Goal: Task Accomplishment & Management: Use online tool/utility

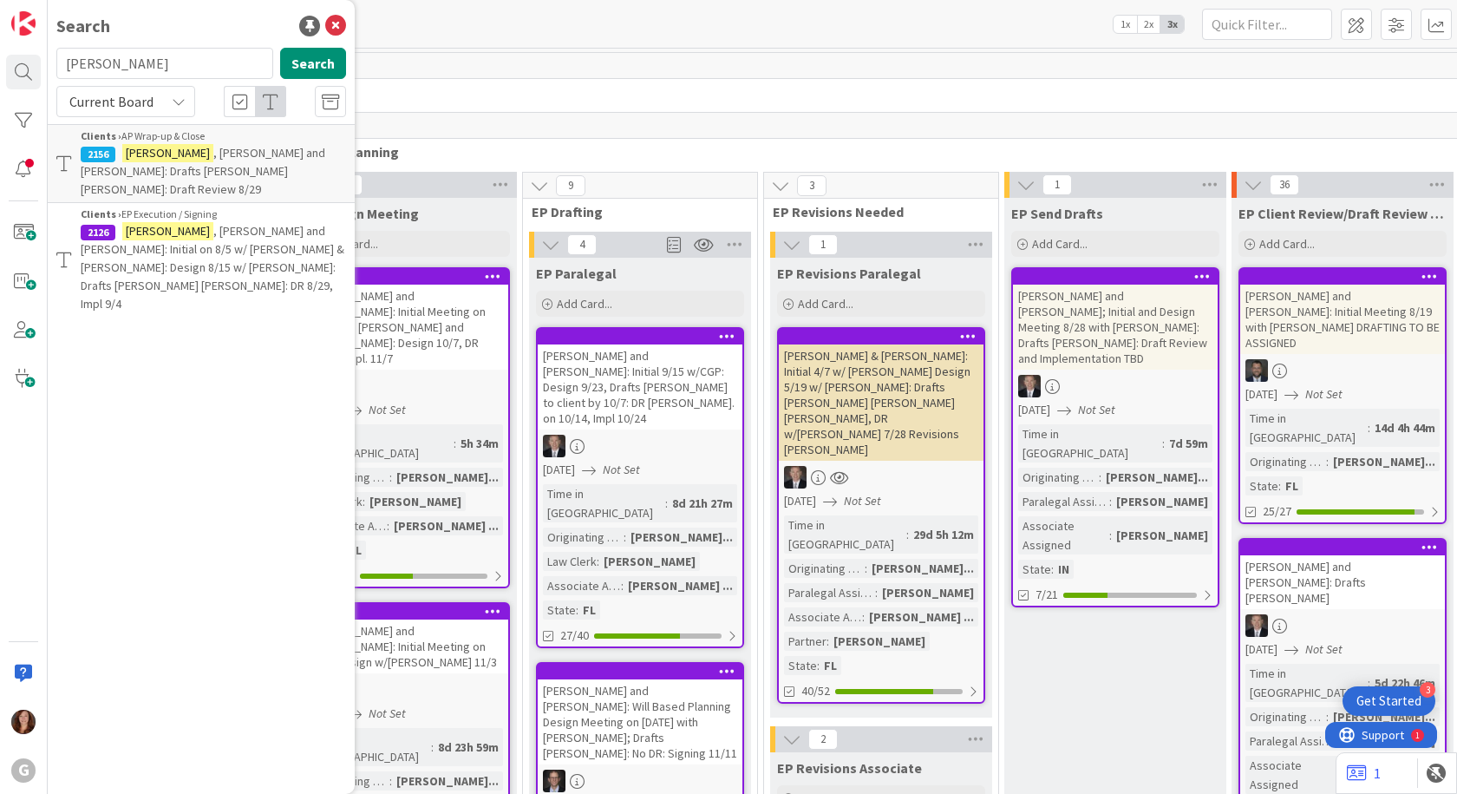
click at [598, 116] on div "172" at bounding box center [1215, 126] width 1852 height 26
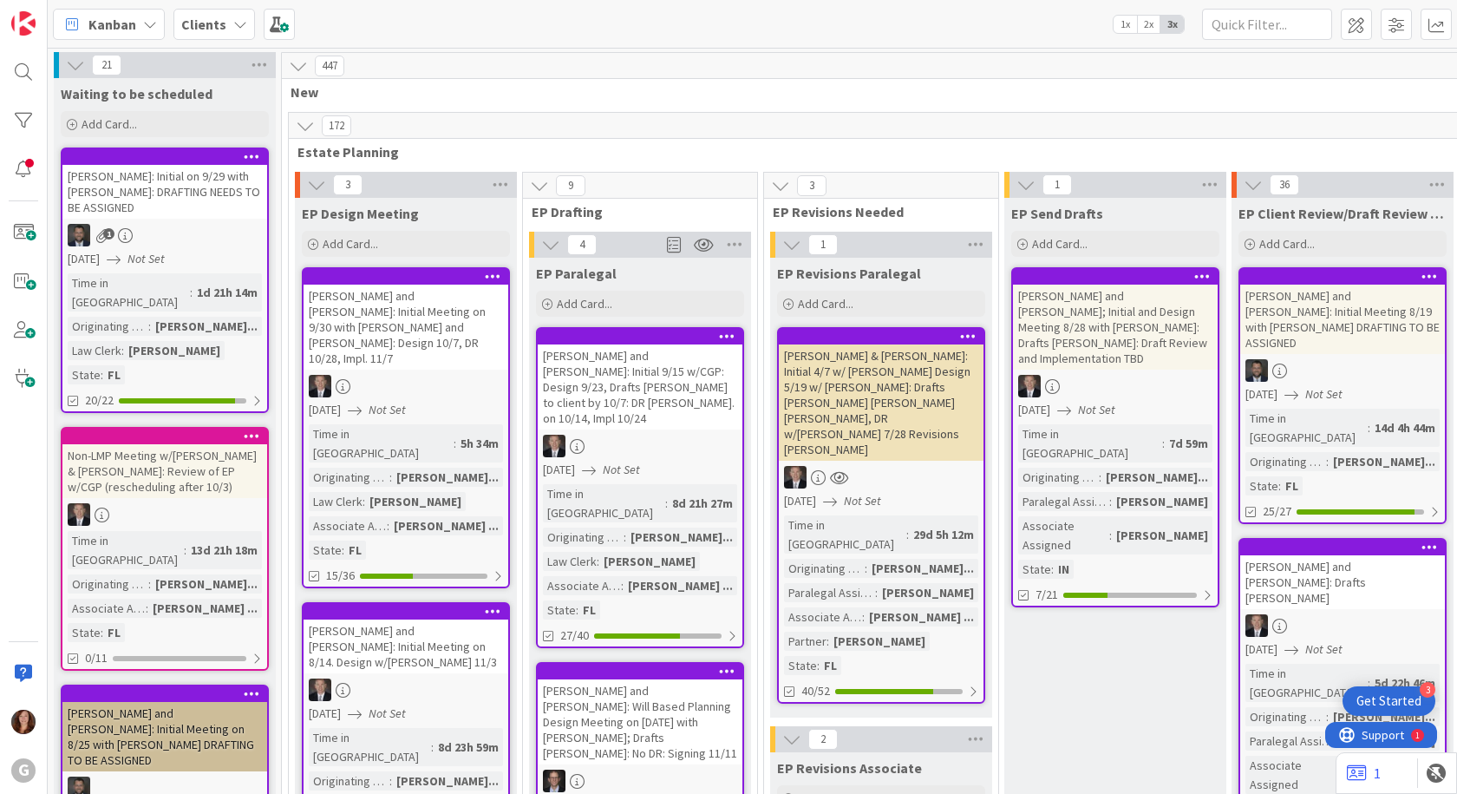
click at [163, 167] on div "[PERSON_NAME]: Initial on 9/29 with [PERSON_NAME]: DRAFTING NEEDS TO BE ASSIGNED" at bounding box center [164, 192] width 205 height 54
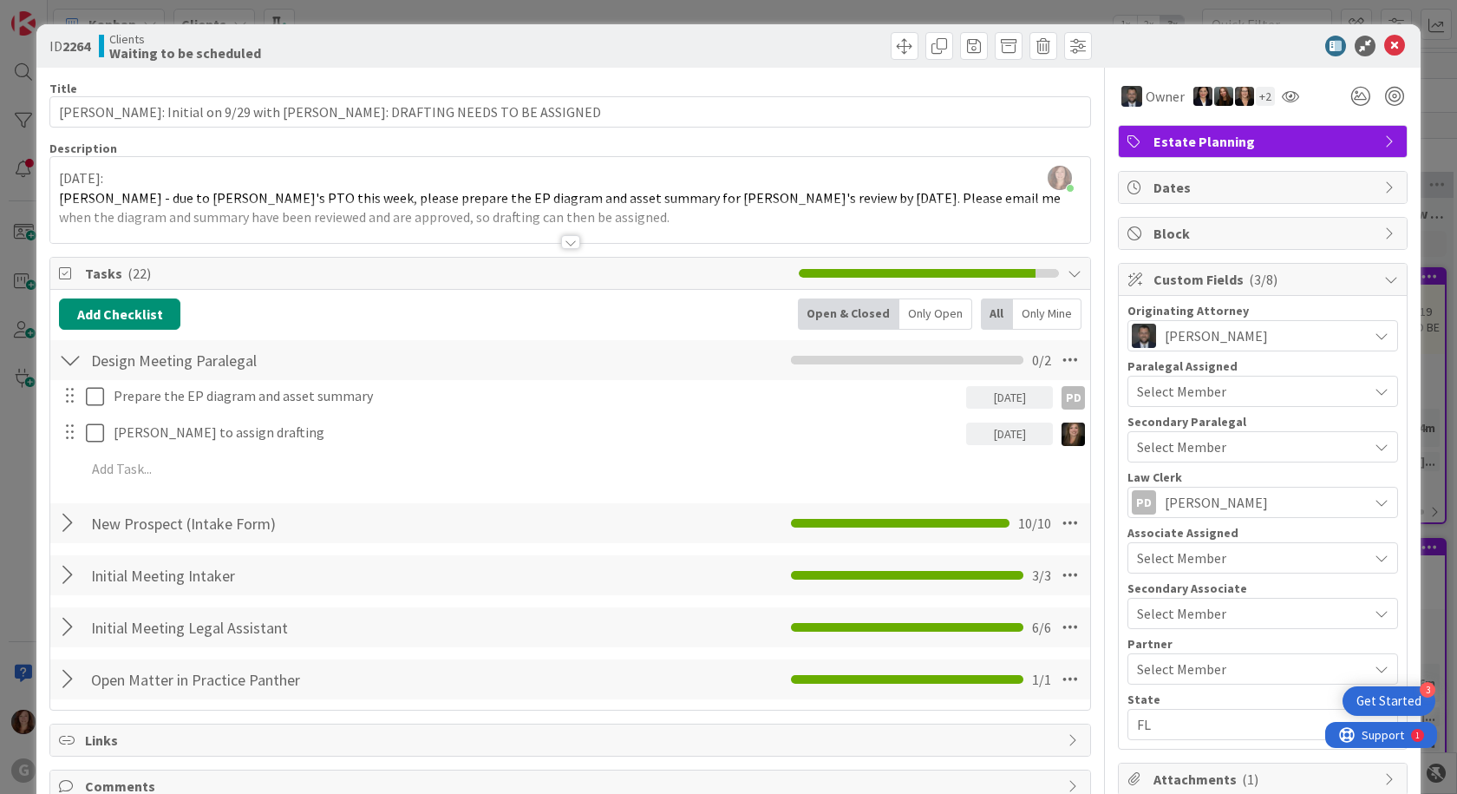
click at [903, 231] on div at bounding box center [570, 221] width 1040 height 44
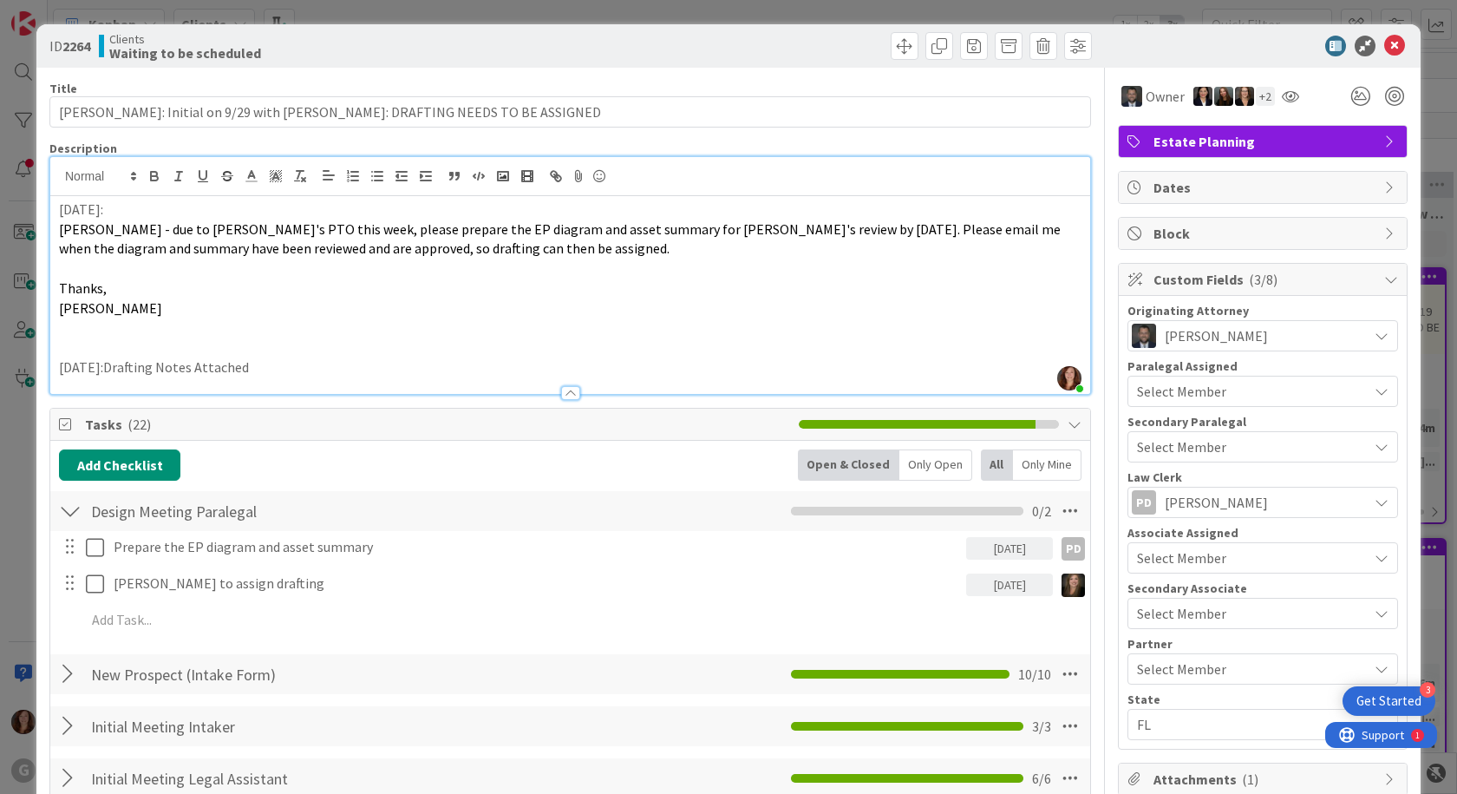
click at [103, 374] on p "[DATE]:Drafting Notes Attached" at bounding box center [570, 367] width 1022 height 20
click at [1384, 48] on icon at bounding box center [1394, 46] width 21 height 21
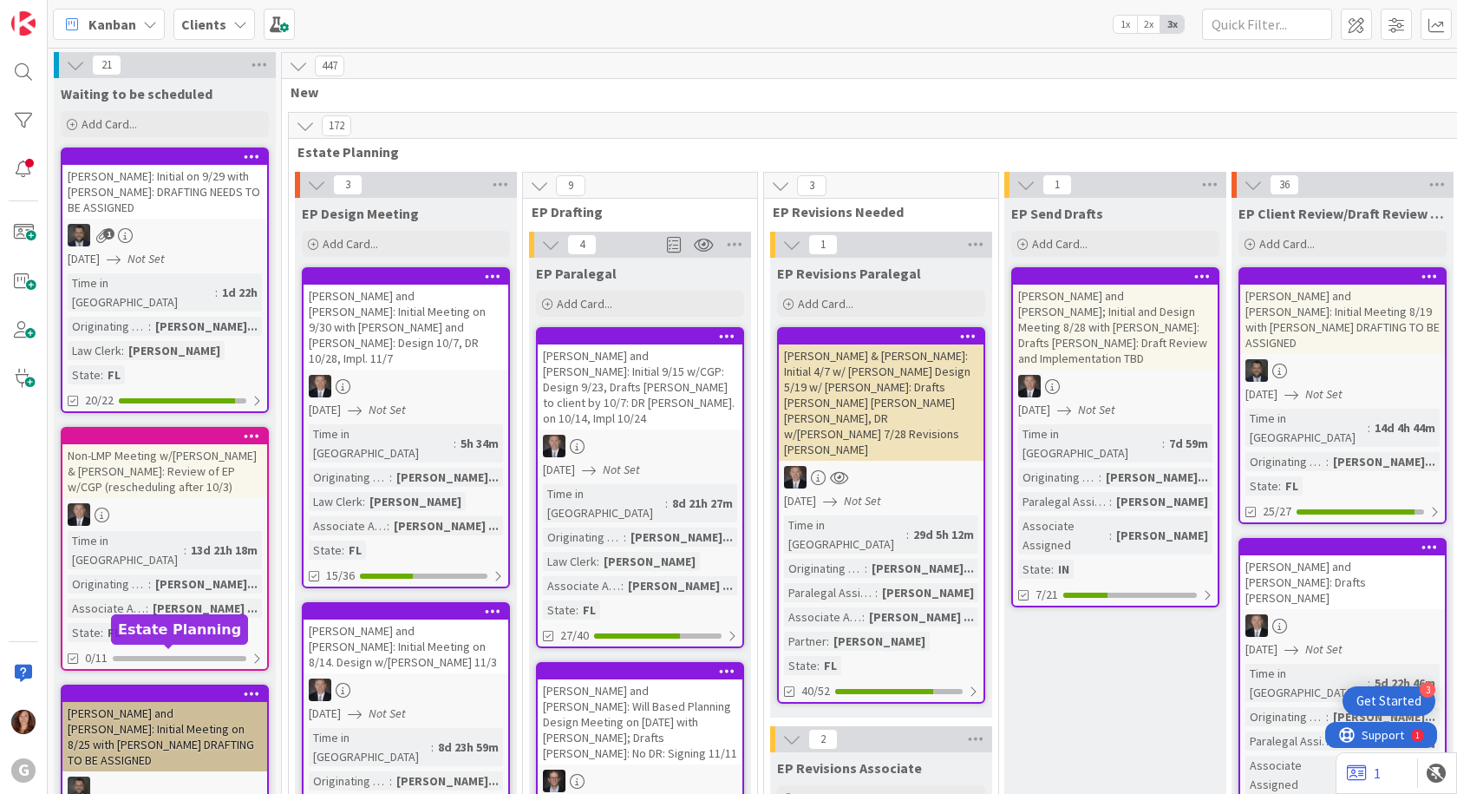
click at [199, 688] on div at bounding box center [168, 694] width 197 height 12
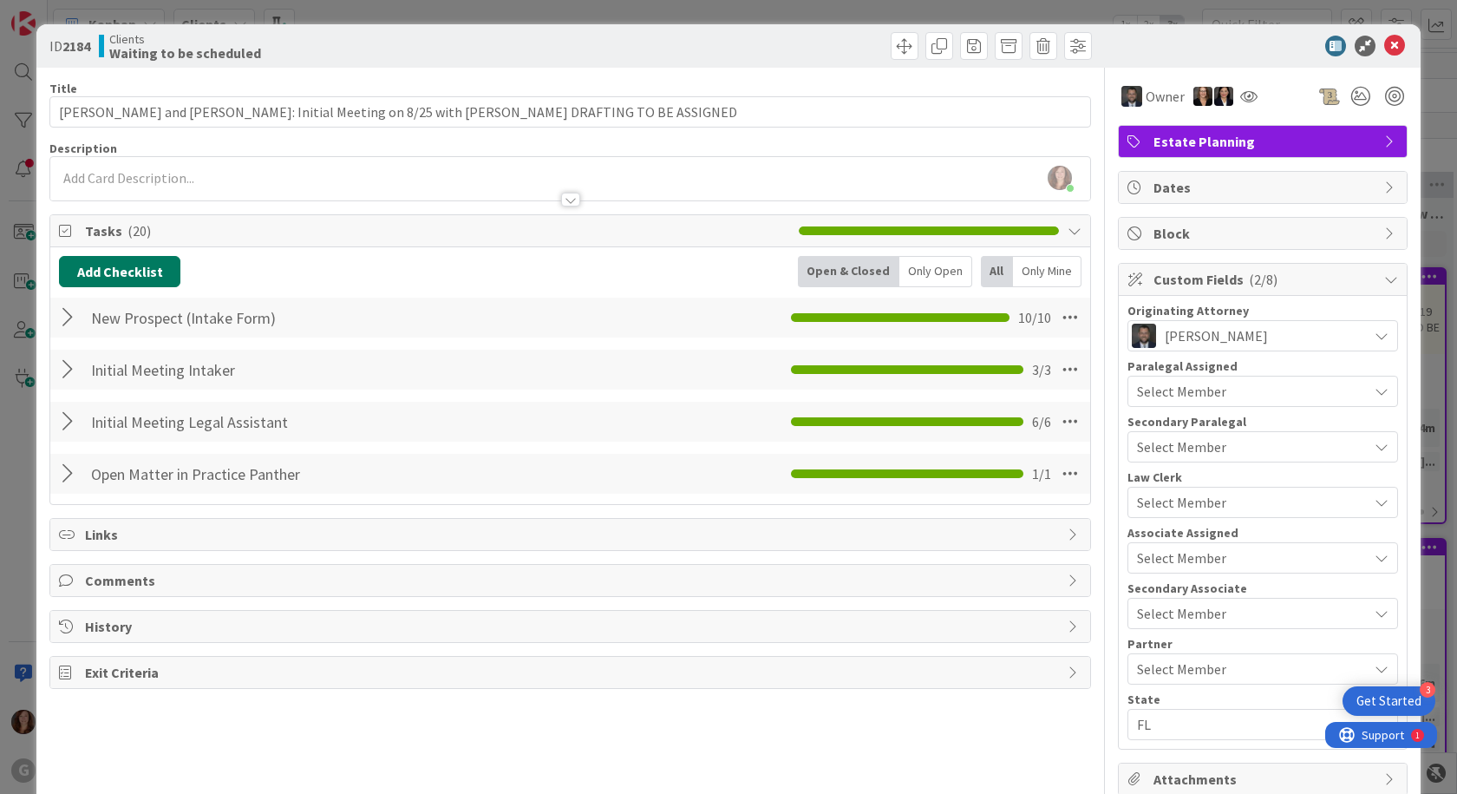
click at [130, 268] on button "Add Checklist" at bounding box center [119, 271] width 121 height 31
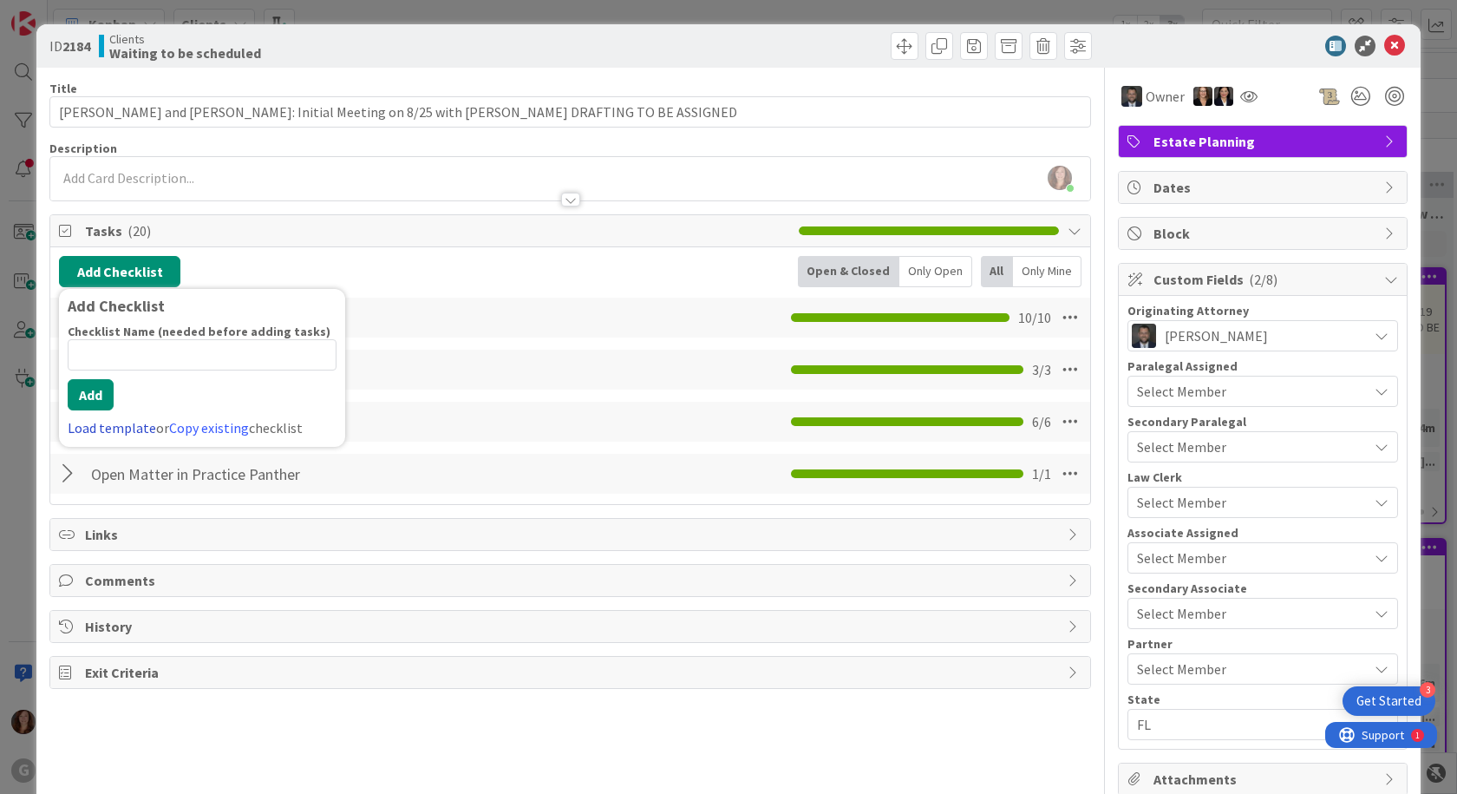
click at [116, 429] on link "Load template" at bounding box center [112, 427] width 88 height 17
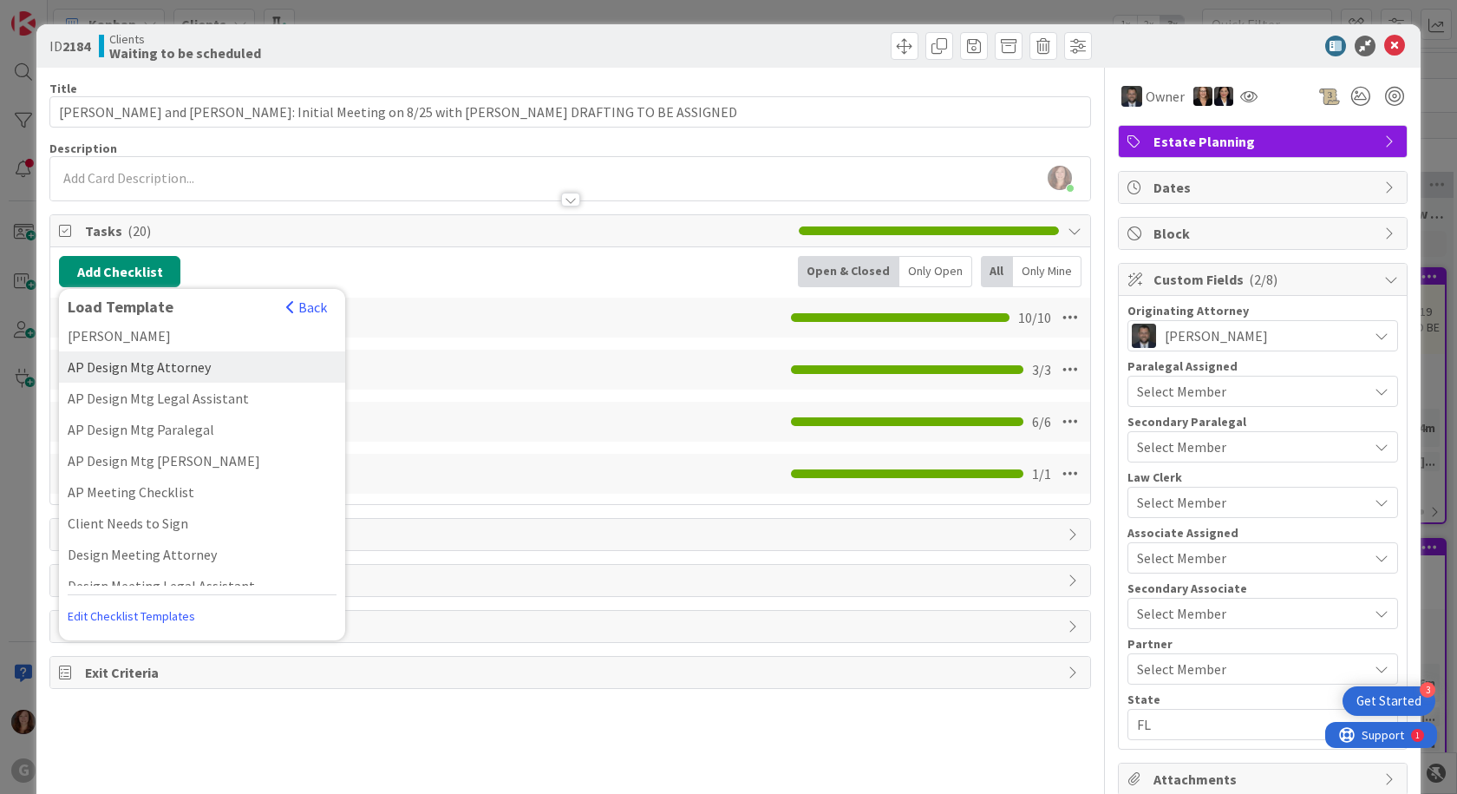
scroll to position [87, 0]
click at [169, 572] on div "Design Meeting Paralegal" at bounding box center [202, 587] width 286 height 31
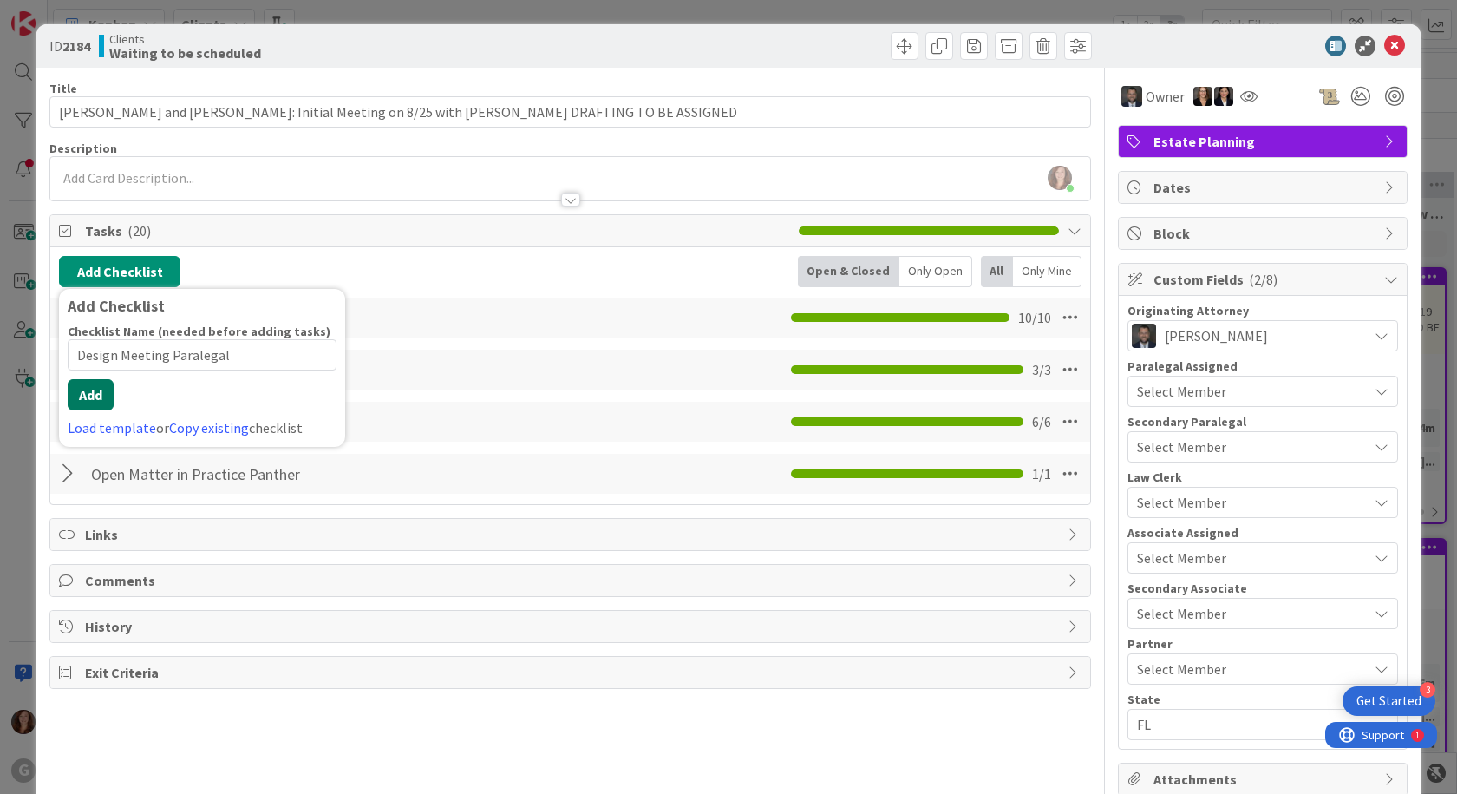
click at [92, 409] on button "Add" at bounding box center [91, 394] width 46 height 31
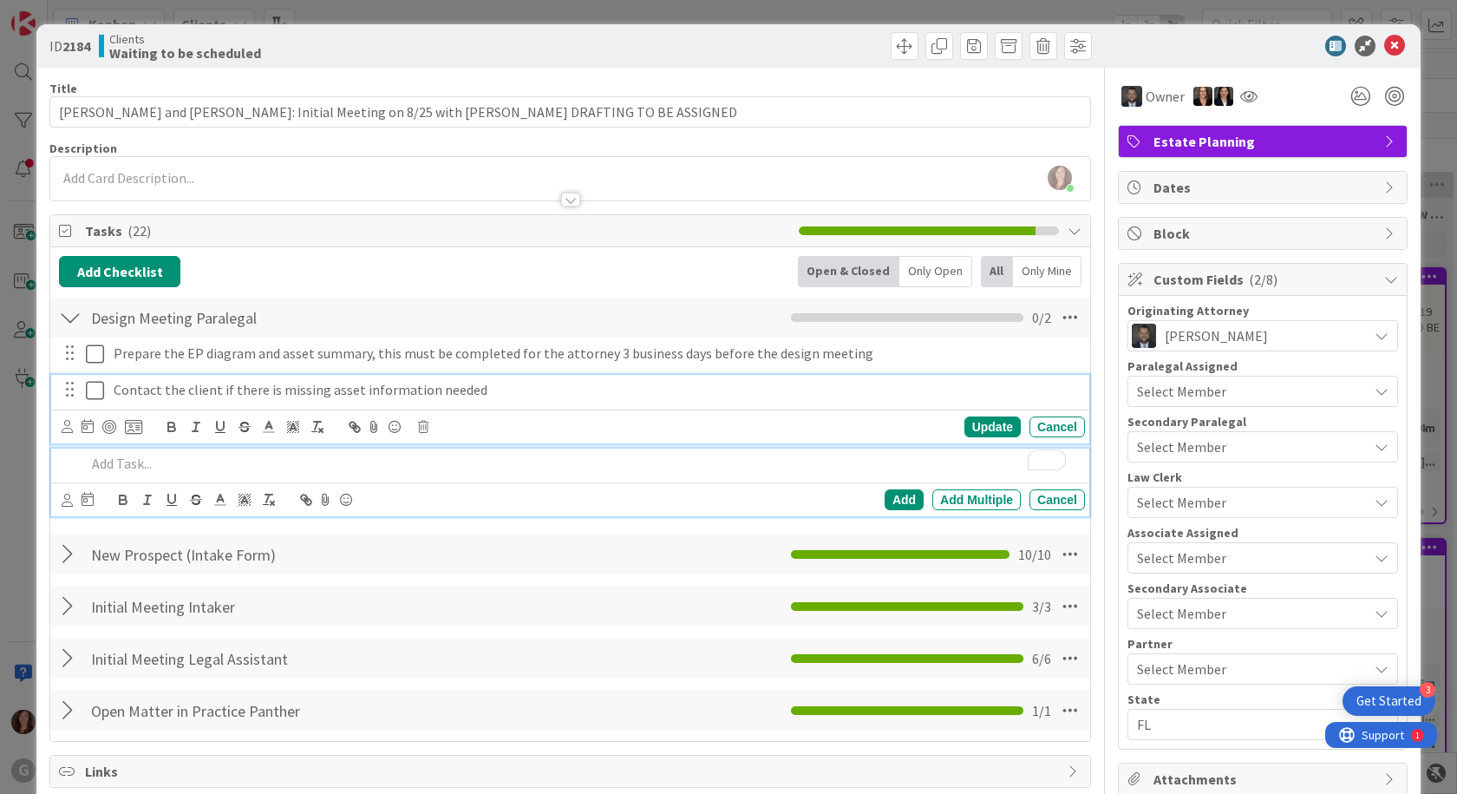
click at [304, 390] on p "Contact the client if there is missing asset information needed" at bounding box center [596, 390] width 964 height 20
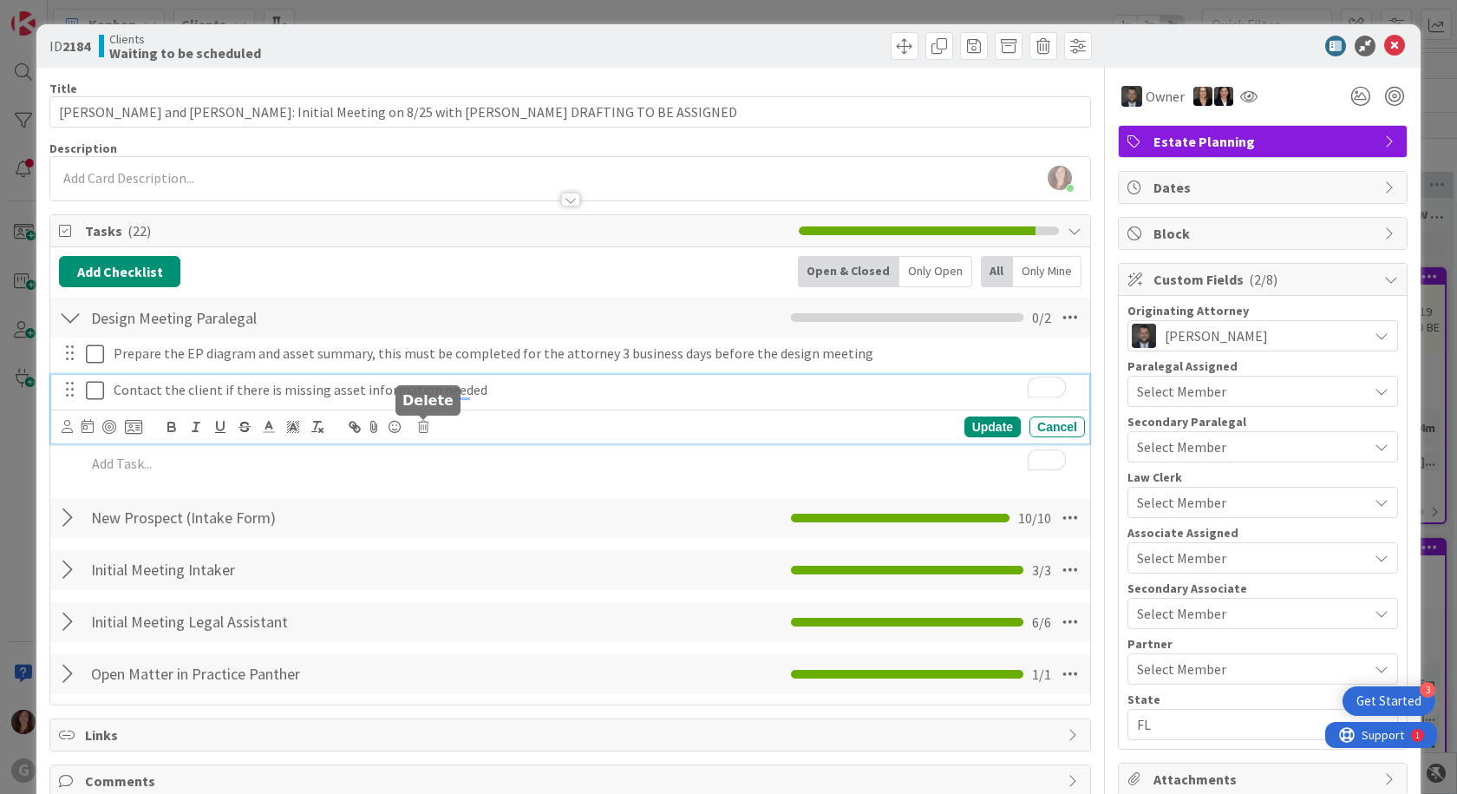
click at [427, 425] on icon at bounding box center [423, 427] width 10 height 12
click at [451, 496] on div "Delete" at bounding box center [467, 500] width 64 height 31
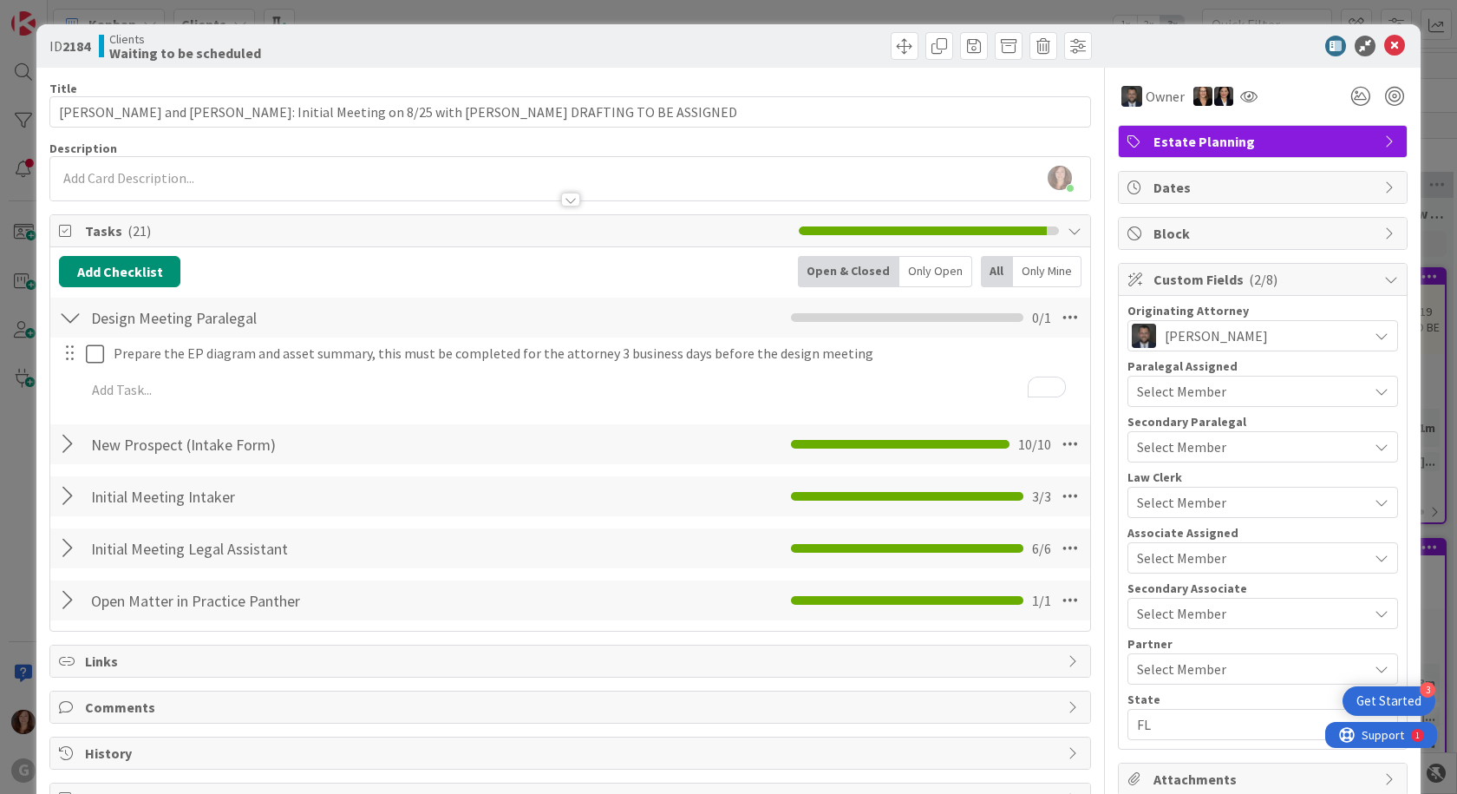
click at [353, 333] on div "Design Meeting Paralegal Checklist Name 24 / 64 Design Meeting Paralegal 0 / 1" at bounding box center [570, 317] width 1040 height 40
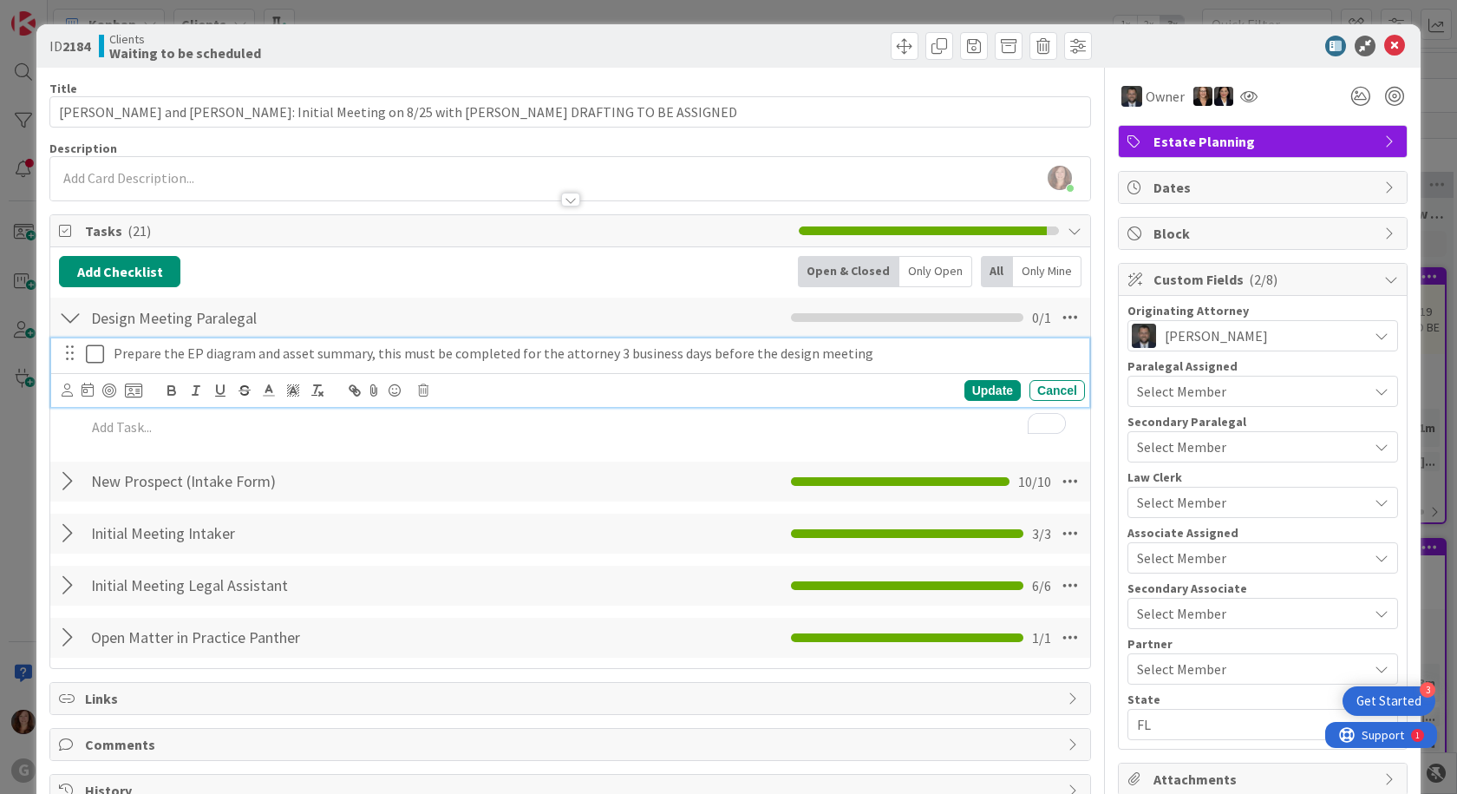
click at [354, 351] on p "Prepare the EP diagram and asset summary, this must be completed for the attorn…" at bounding box center [596, 353] width 964 height 20
click at [363, 356] on p "Prepare the EP diagram and asset summary, this must be completed for the attorn…" at bounding box center [596, 353] width 964 height 20
drag, startPoint x: 366, startPoint y: 356, endPoint x: 878, endPoint y: 361, distance: 511.7
click at [885, 364] on html "3 Get Started G Kanban Clients 1x 2x 3x 21 Waiting to be scheduled Add Card... …" at bounding box center [728, 397] width 1457 height 794
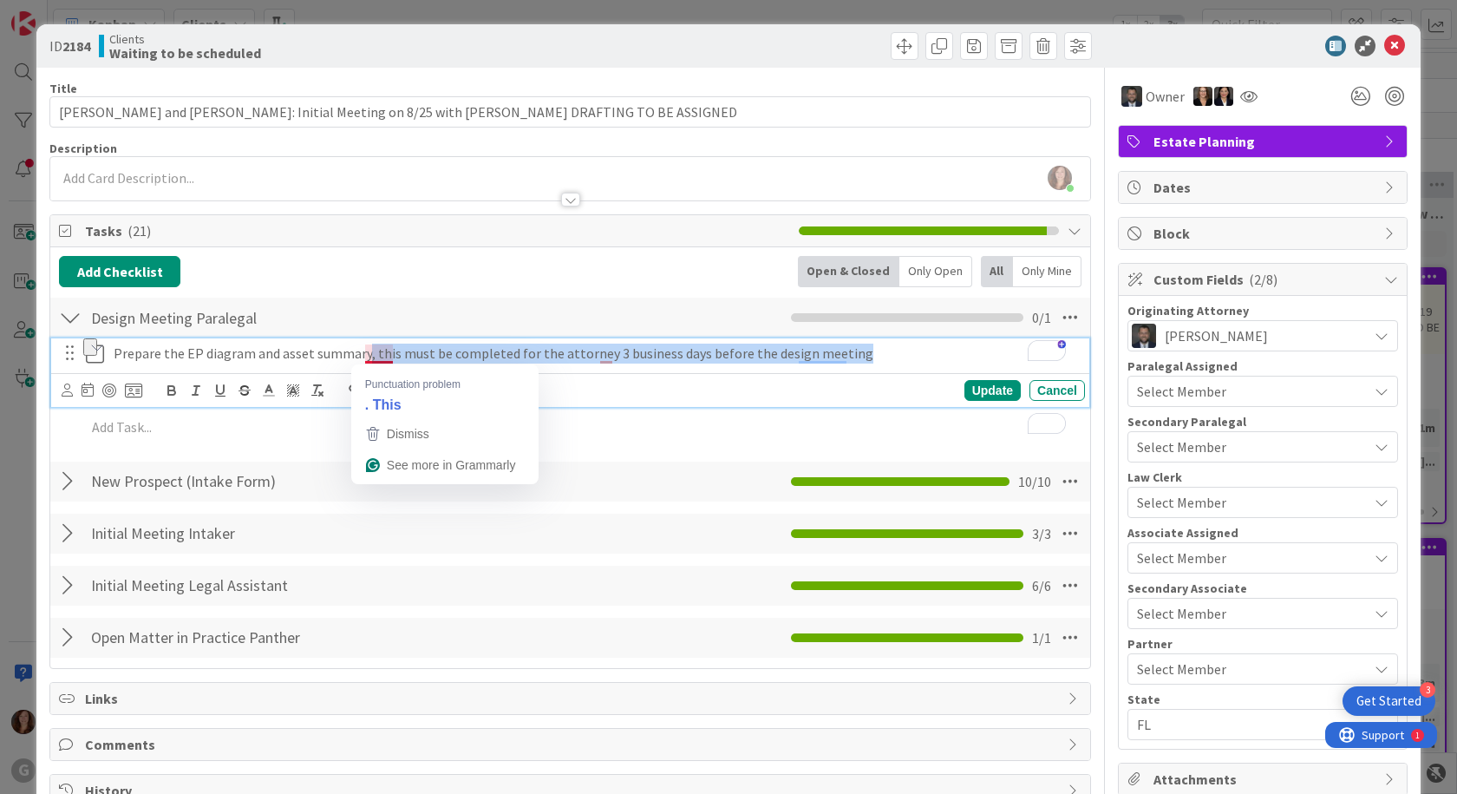
drag, startPoint x: 873, startPoint y: 356, endPoint x: 364, endPoint y: 358, distance: 509.1
click at [364, 358] on p "Prepare the EP diagram and asset summary, this must be completed for the attorn…" at bounding box center [596, 353] width 964 height 20
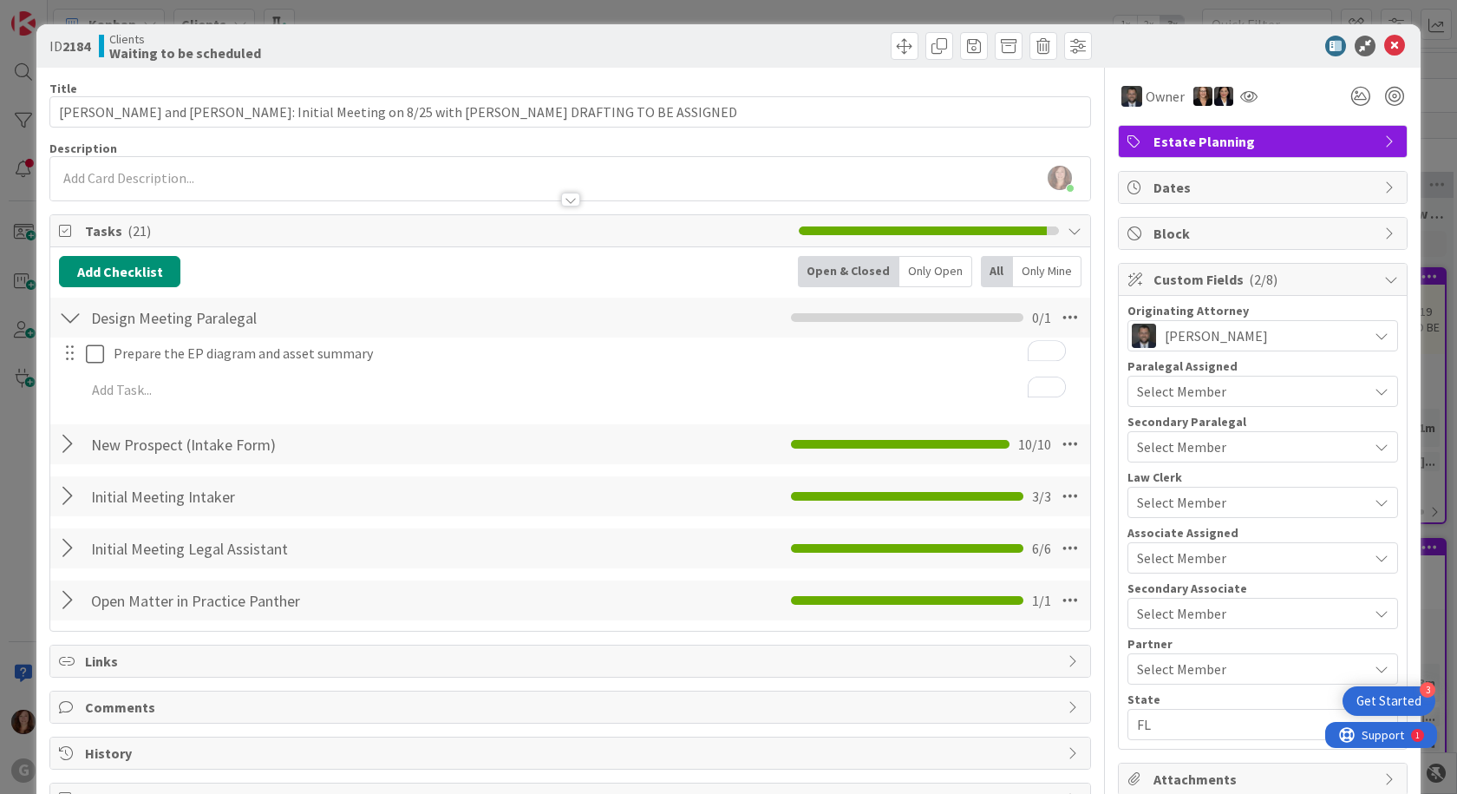
click at [561, 493] on div "Add Checklist Back Open & Closed Only Open All Only Mine Design Meeting Paraleg…" at bounding box center [570, 439] width 1022 height 366
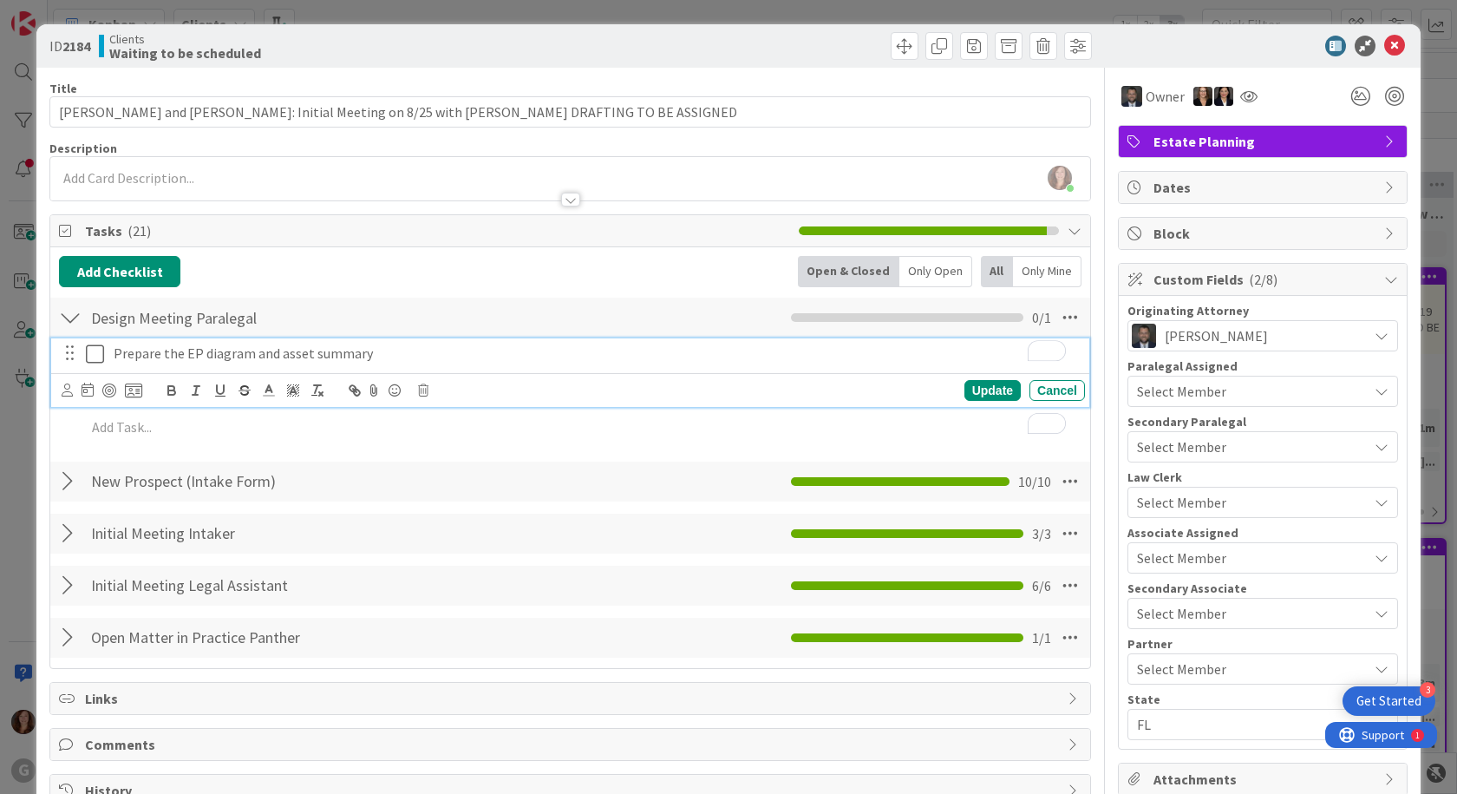
click at [133, 352] on p "Prepare the EP diagram and asset summary" at bounding box center [596, 353] width 964 height 20
click at [66, 391] on icon at bounding box center [67, 389] width 11 height 13
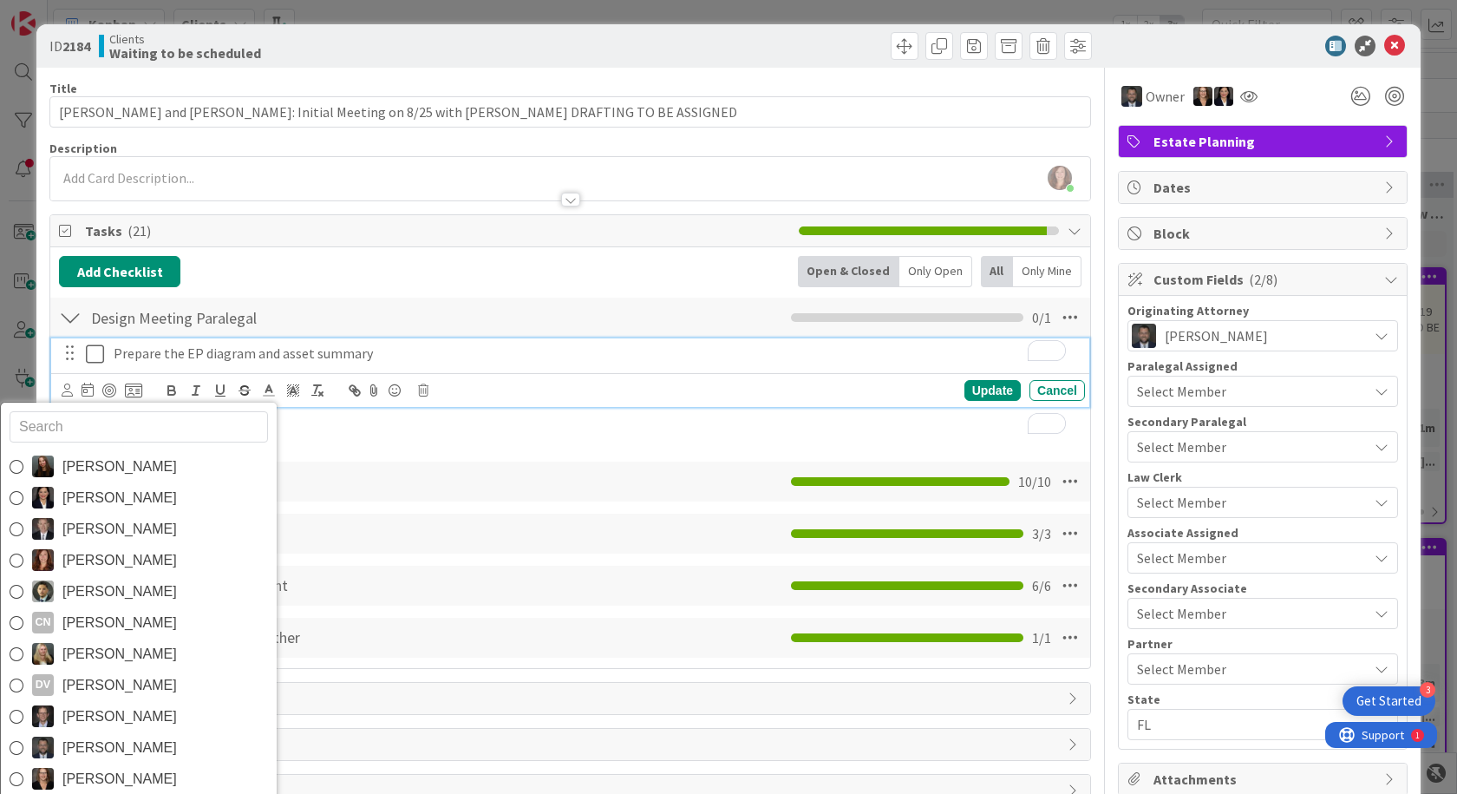
click at [14, 471] on icon at bounding box center [17, 467] width 14 height 26
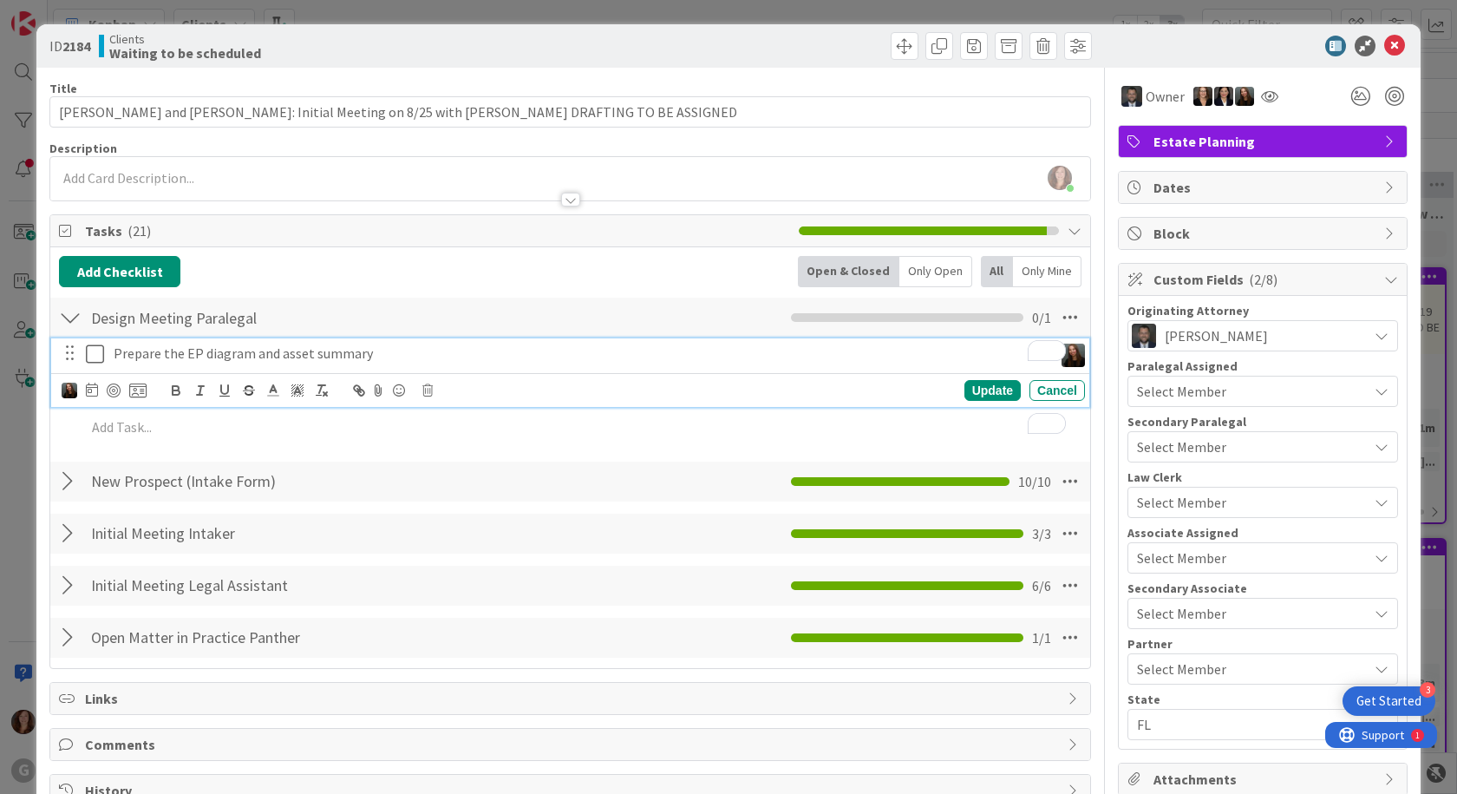
click at [586, 693] on span "Links" at bounding box center [572, 698] width 974 height 21
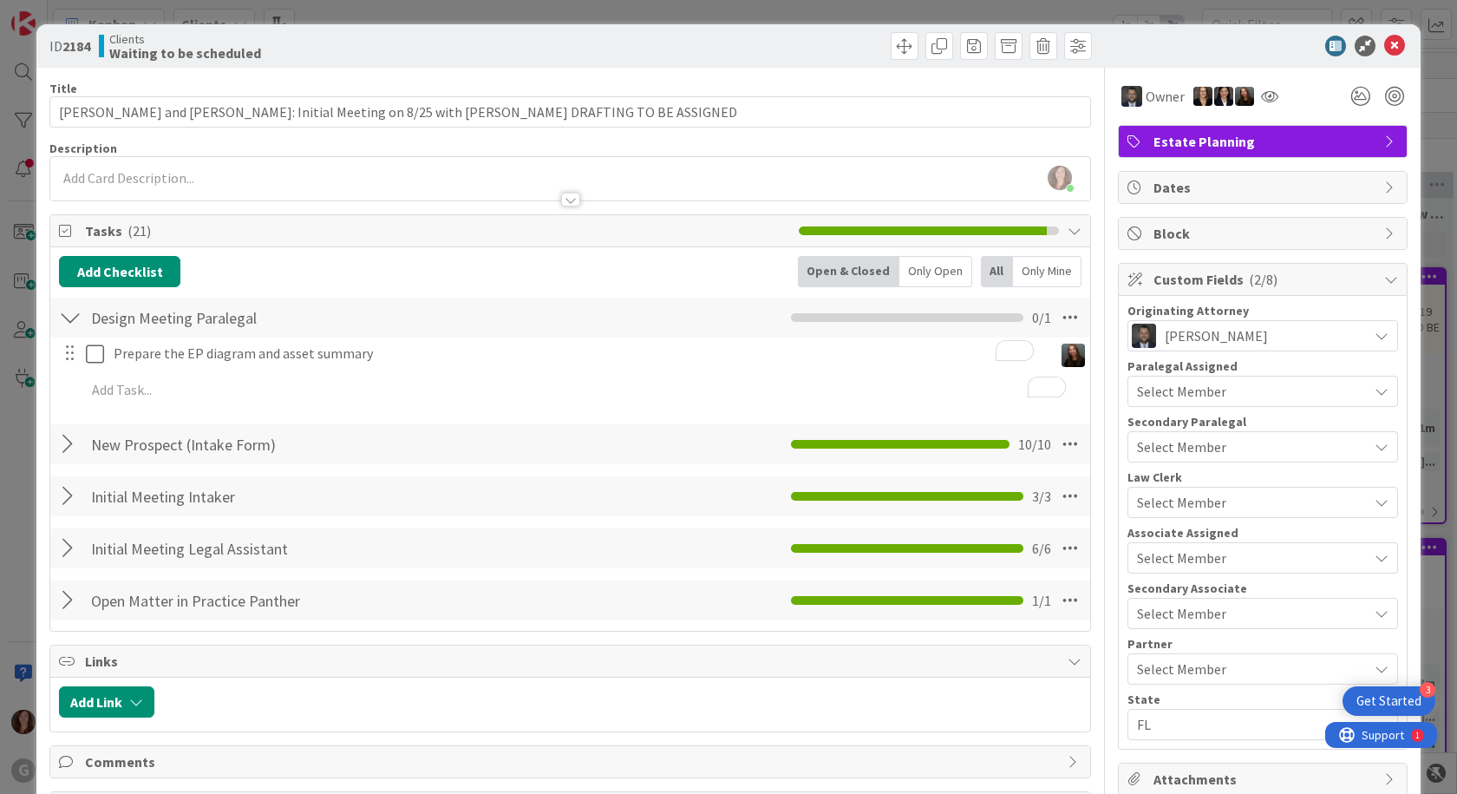
click at [1152, 395] on span "Select Member" at bounding box center [1181, 391] width 89 height 21
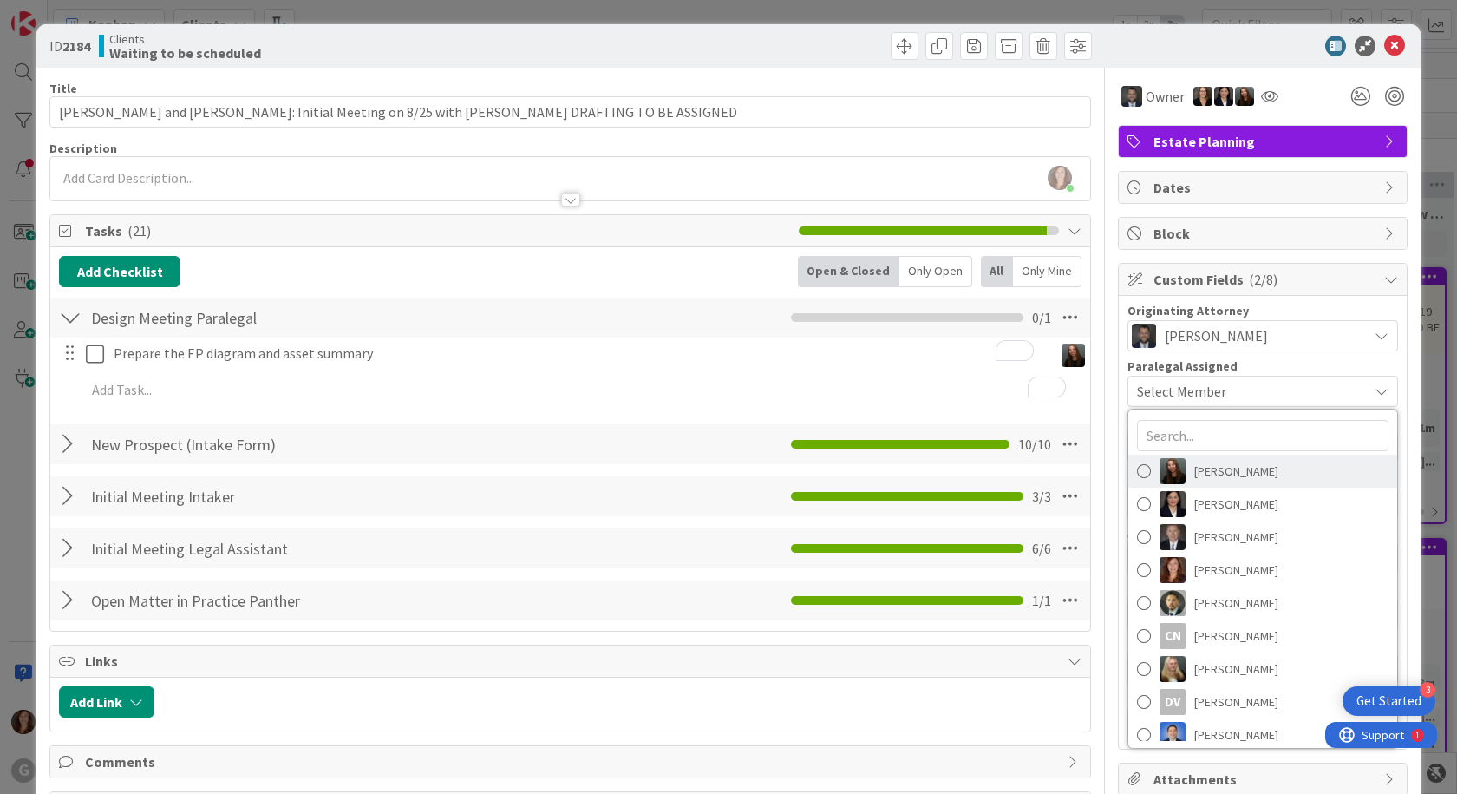
click at [1137, 468] on span at bounding box center [1144, 471] width 14 height 26
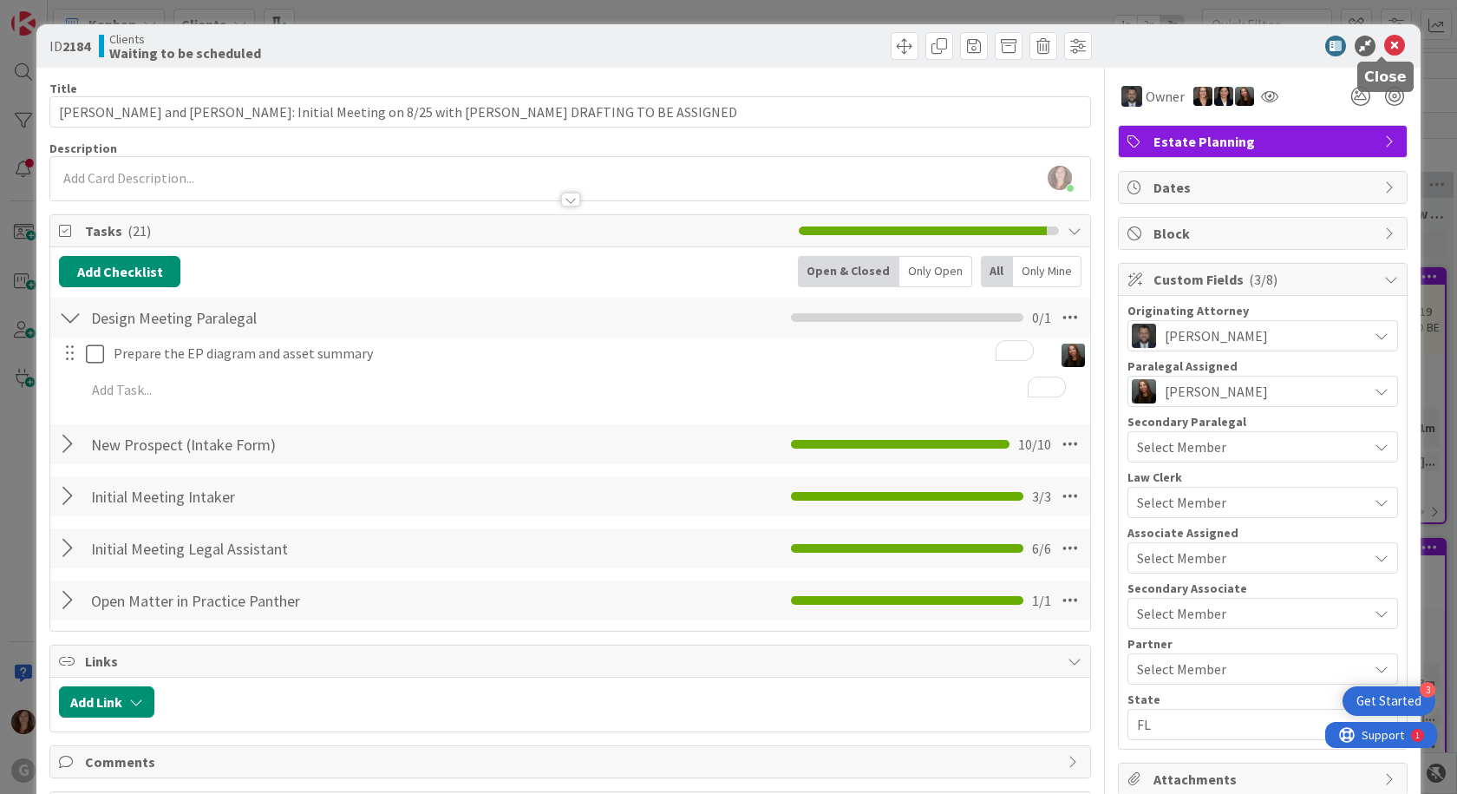
click at [1384, 43] on icon at bounding box center [1394, 46] width 21 height 21
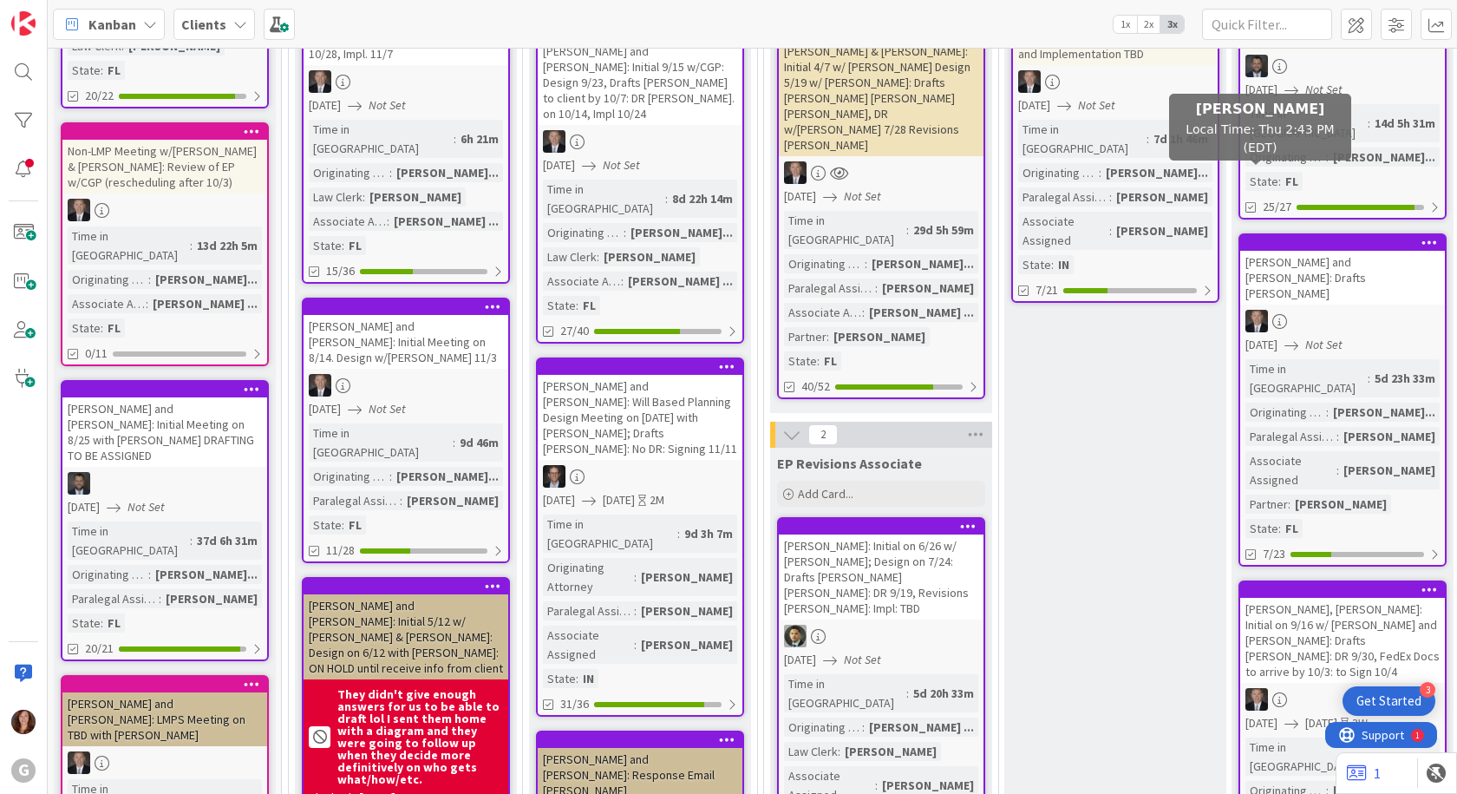
scroll to position [173, 0]
